Goal: Task Accomplishment & Management: Manage account settings

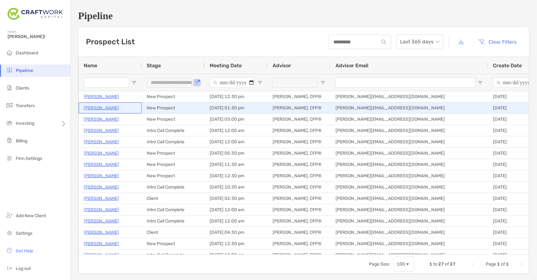
click at [91, 111] on p "[PERSON_NAME]" at bounding box center [101, 108] width 35 height 8
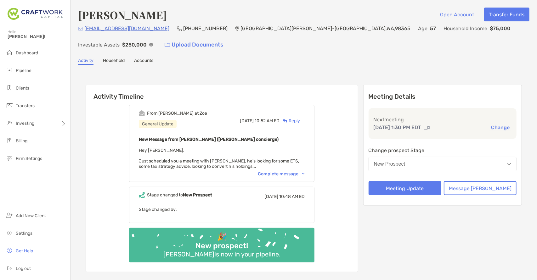
click at [450, 168] on button "New Prospect" at bounding box center [443, 164] width 148 height 14
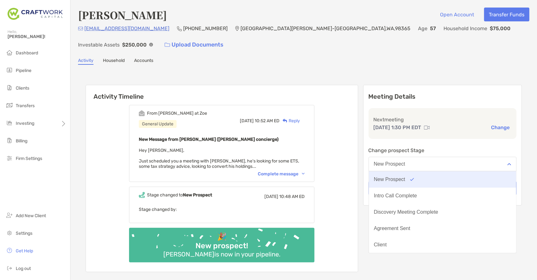
scroll to position [49, 0]
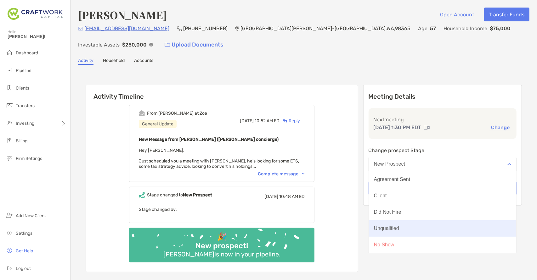
click at [436, 233] on button "Unqualified" at bounding box center [443, 229] width 148 height 16
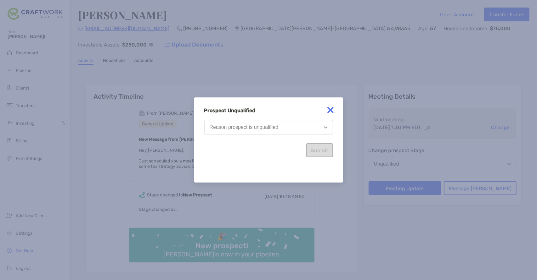
click at [312, 131] on button "Reason prospect is unqualified" at bounding box center [268, 127] width 129 height 14
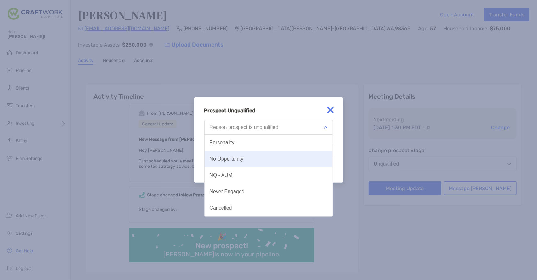
click at [303, 155] on button "No Opportunity" at bounding box center [269, 159] width 128 height 16
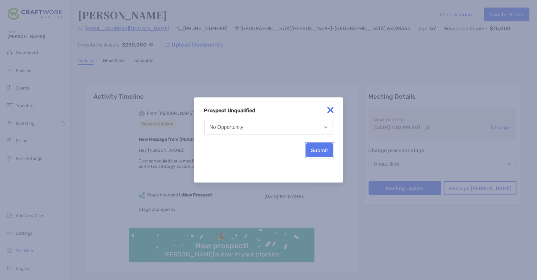
click at [321, 153] on button "Submit" at bounding box center [319, 151] width 27 height 14
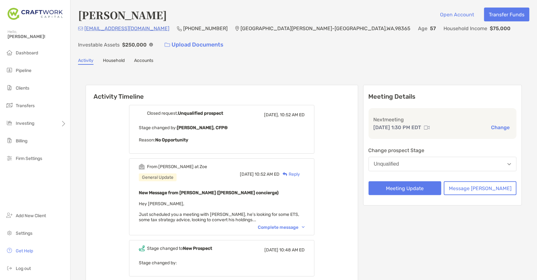
click at [497, 129] on button "Change" at bounding box center [500, 127] width 22 height 7
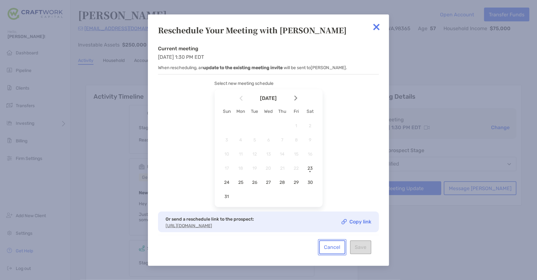
click at [335, 254] on button "Cancel" at bounding box center [332, 248] width 26 height 14
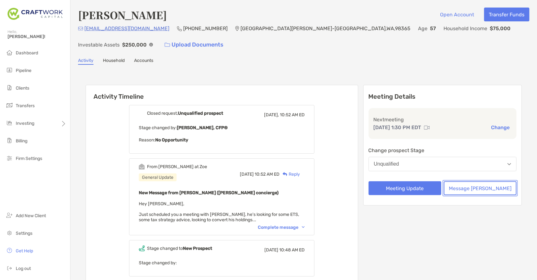
click at [474, 189] on button "Message Zoe" at bounding box center [480, 189] width 73 height 14
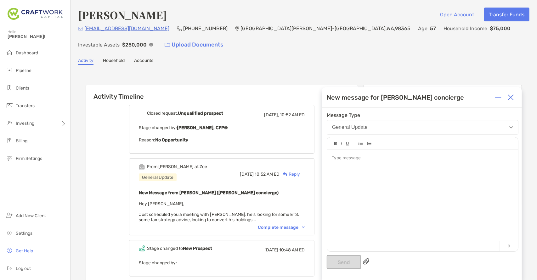
click at [382, 173] on div at bounding box center [422, 197] width 191 height 95
click at [345, 262] on button "Send" at bounding box center [344, 263] width 34 height 14
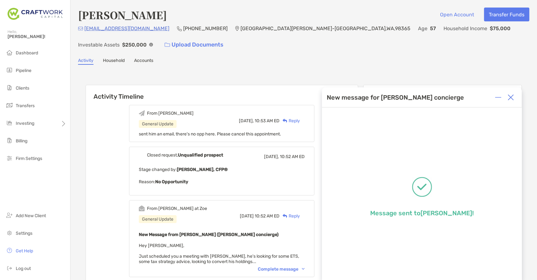
click at [514, 93] on div at bounding box center [510, 97] width 13 height 13
